Goal: Task Accomplishment & Management: Manage account settings

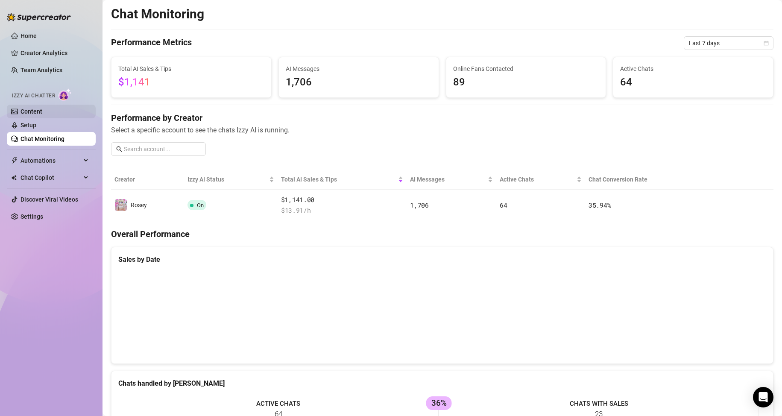
click at [38, 114] on link "Content" at bounding box center [32, 111] width 22 height 7
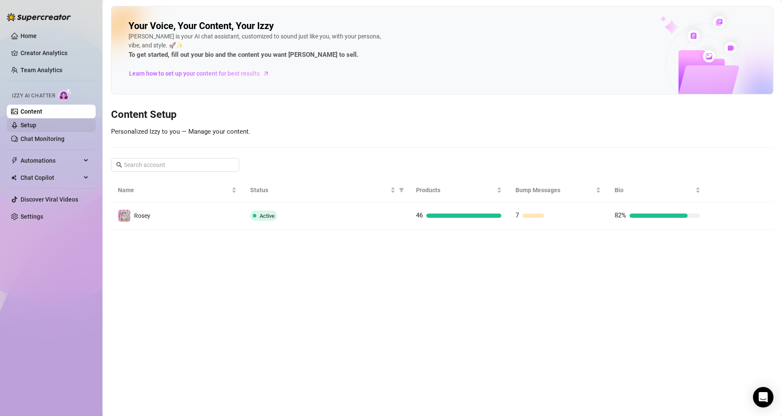
click at [36, 126] on link "Setup" at bounding box center [29, 125] width 16 height 7
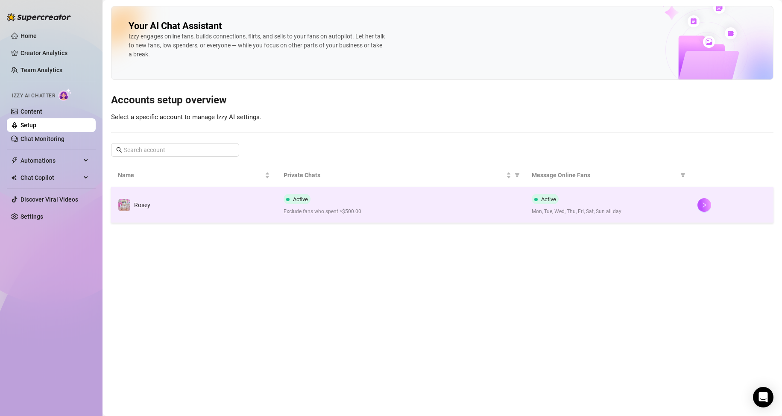
click at [637, 222] on td "Active Mon, Tue, Wed, Thu, Fri, Sat, Sun all day" at bounding box center [608, 205] width 166 height 36
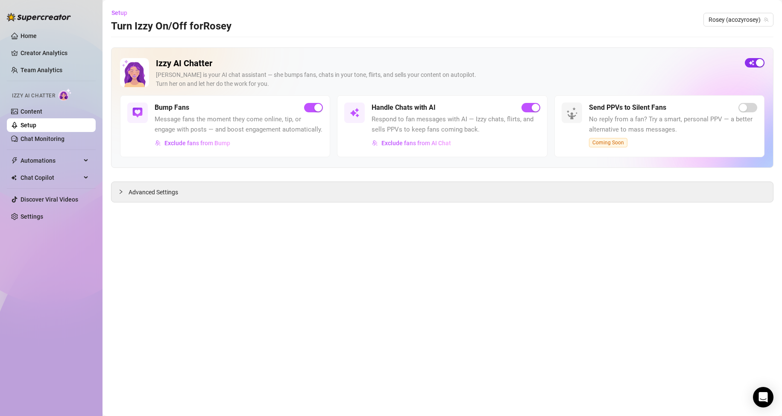
click at [746, 64] on span "button" at bounding box center [755, 62] width 20 height 9
